Goal: Task Accomplishment & Management: Manage account settings

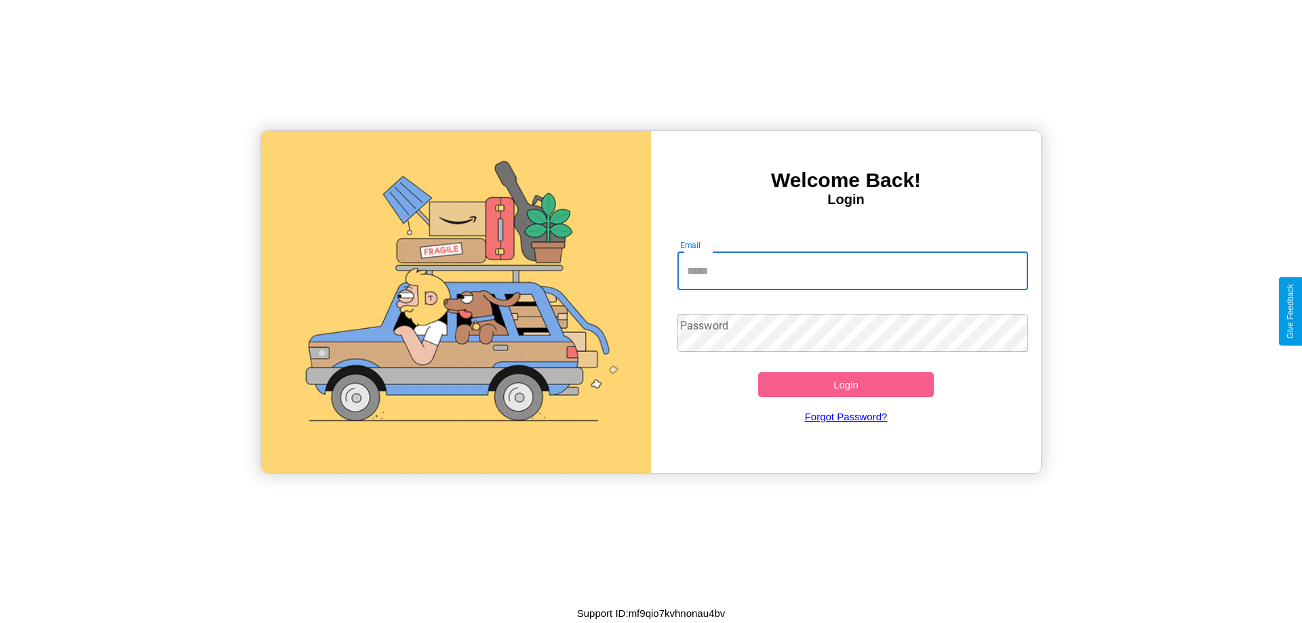
click at [852, 271] on input "Email" at bounding box center [852, 271] width 351 height 38
type input "**********"
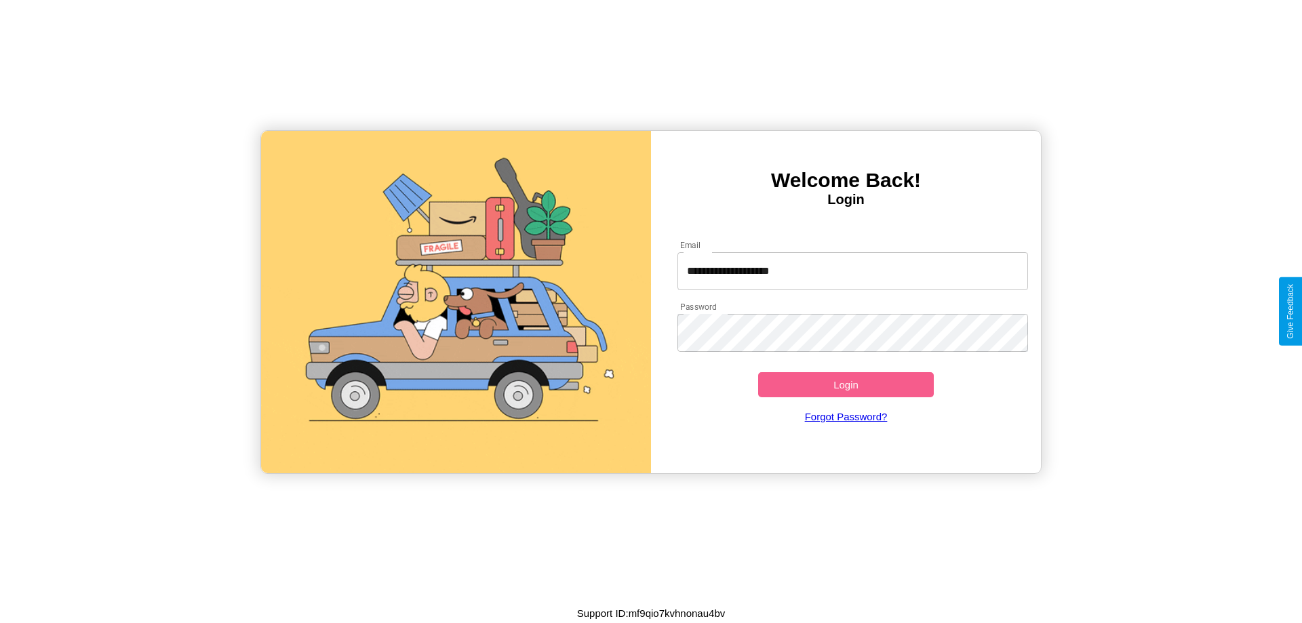
click at [846, 385] on button "Login" at bounding box center [846, 384] width 176 height 25
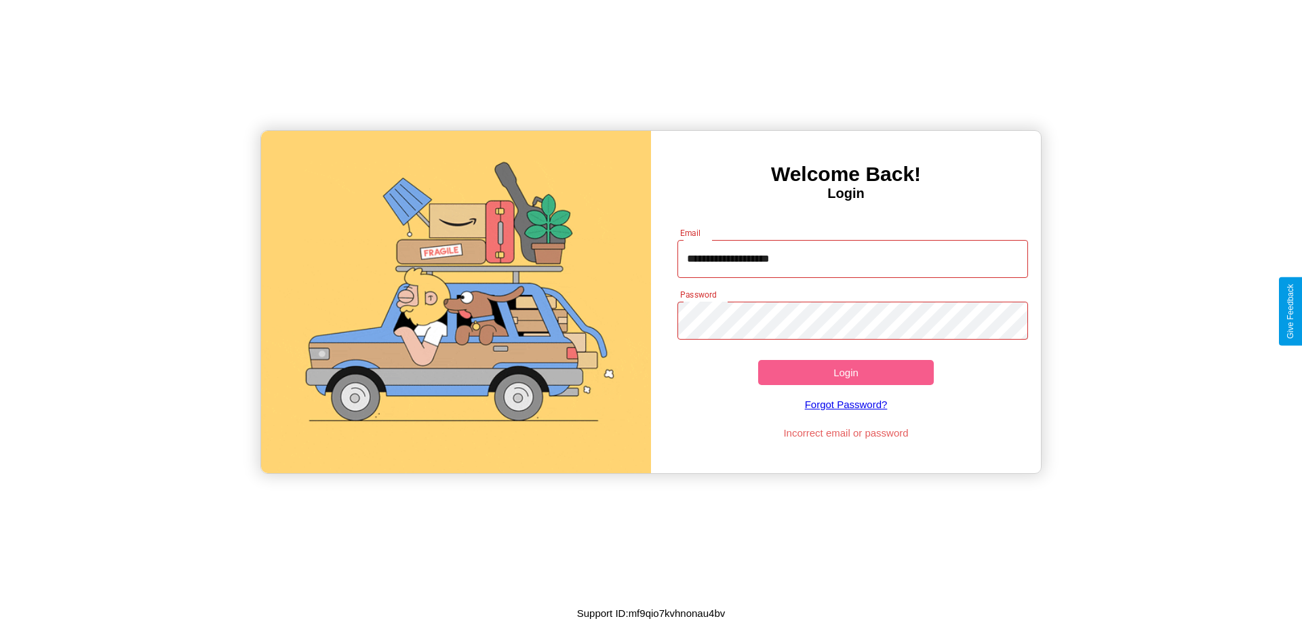
click at [846, 372] on button "Login" at bounding box center [846, 372] width 176 height 25
